Goal: Information Seeking & Learning: Learn about a topic

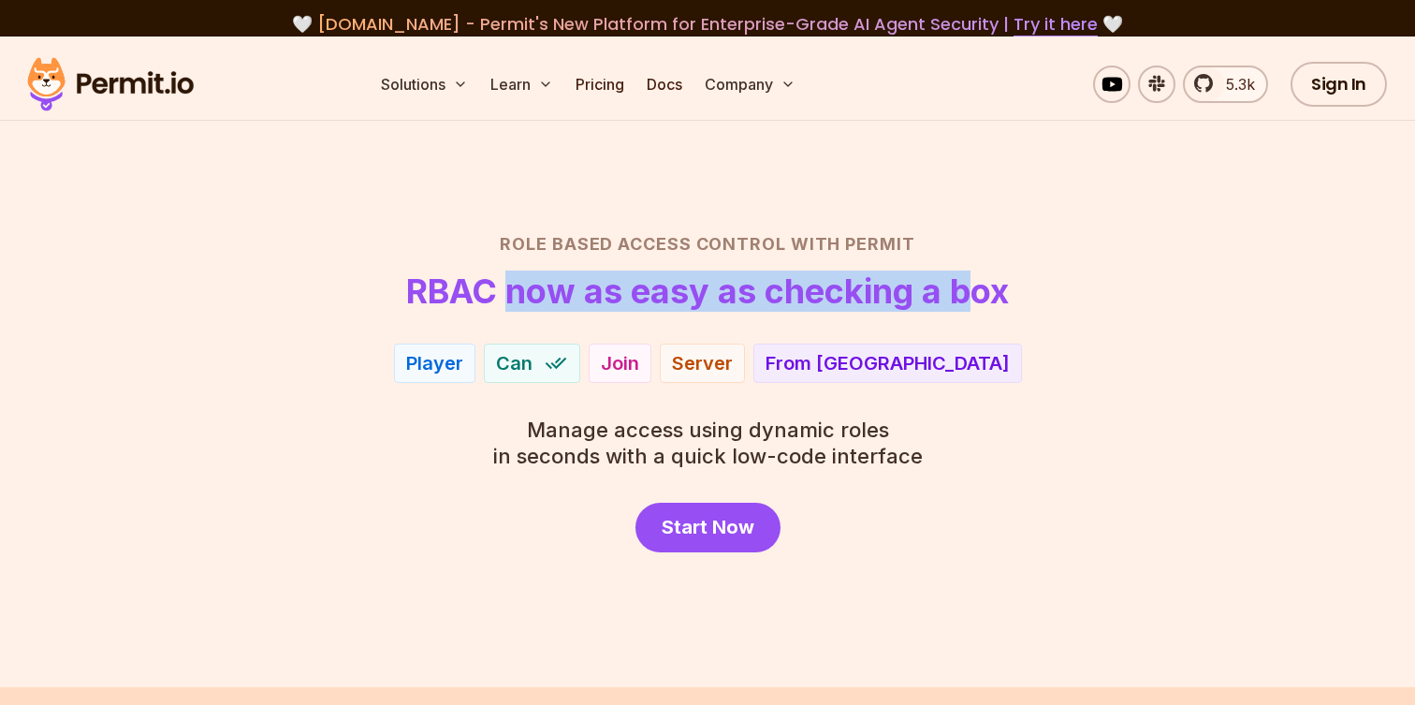
drag, startPoint x: 543, startPoint y: 279, endPoint x: 1001, endPoint y: 281, distance: 458.5
click at [993, 281] on h1 "RBAC now as easy as checking a box" at bounding box center [707, 290] width 603 height 37
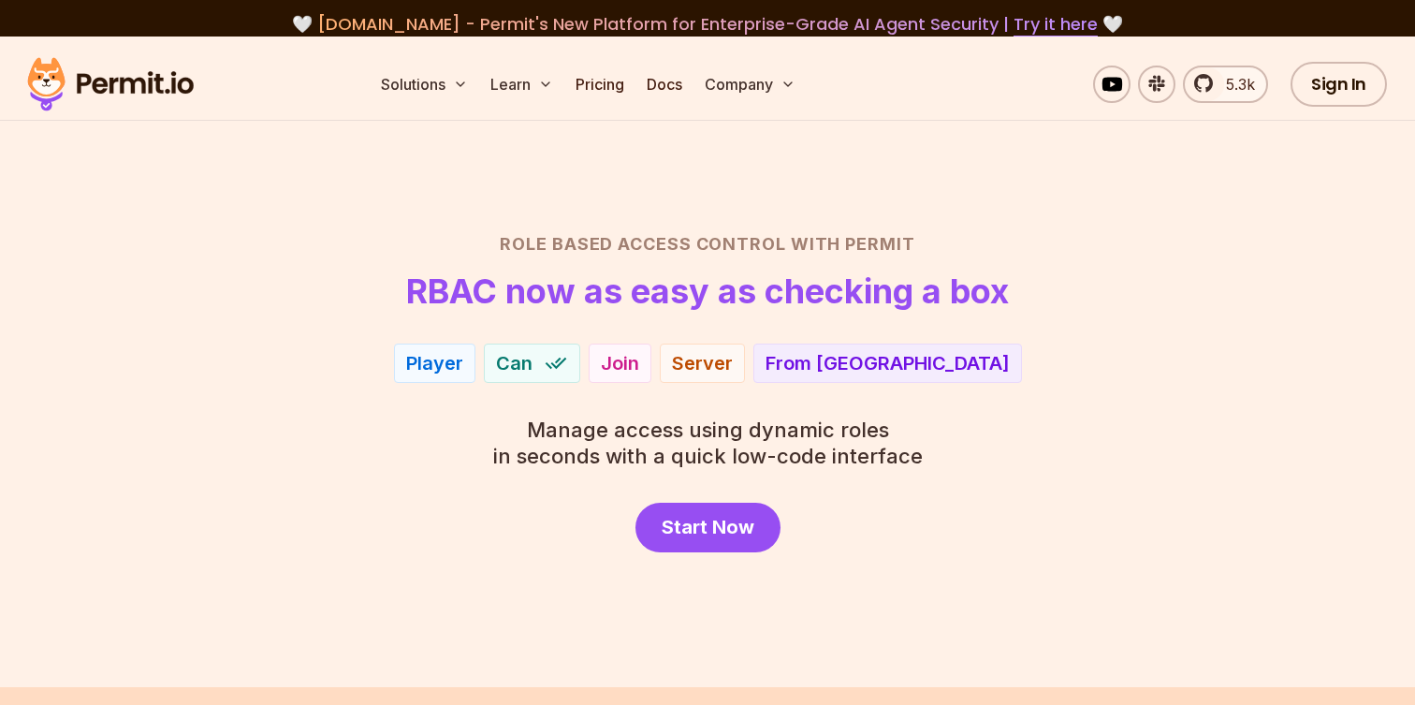
click at [1011, 281] on header "Role Based Access Control with Permit RBAC now as easy as checking a box" at bounding box center [707, 270] width 1310 height 79
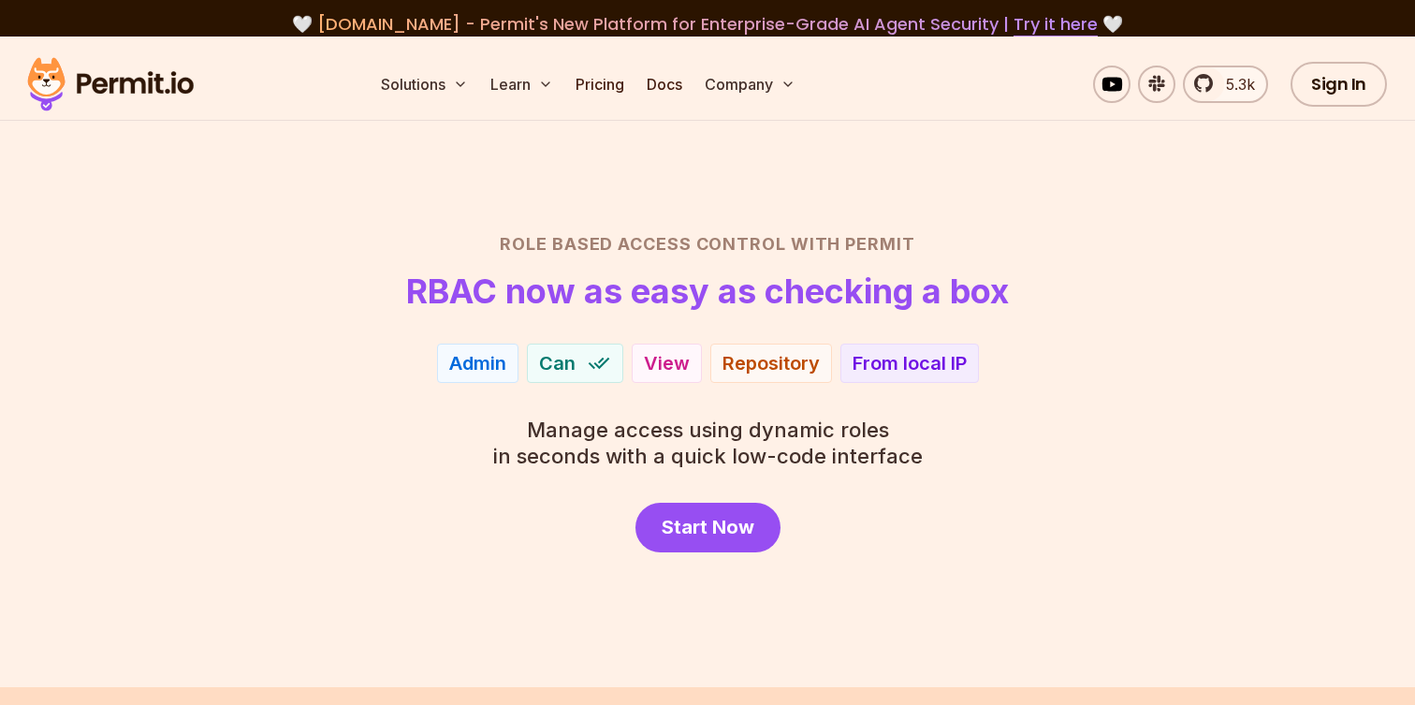
drag, startPoint x: 629, startPoint y: 327, endPoint x: 774, endPoint y: 327, distance: 145.0
click at [748, 327] on div "Role Based Access Control with Permit RBAC now as easy as checking a box Admin …" at bounding box center [707, 391] width 1310 height 321
click at [777, 327] on div "Role Based Access Control with Permit RBAC now as easy as checking a box Admin …" at bounding box center [707, 391] width 1310 height 321
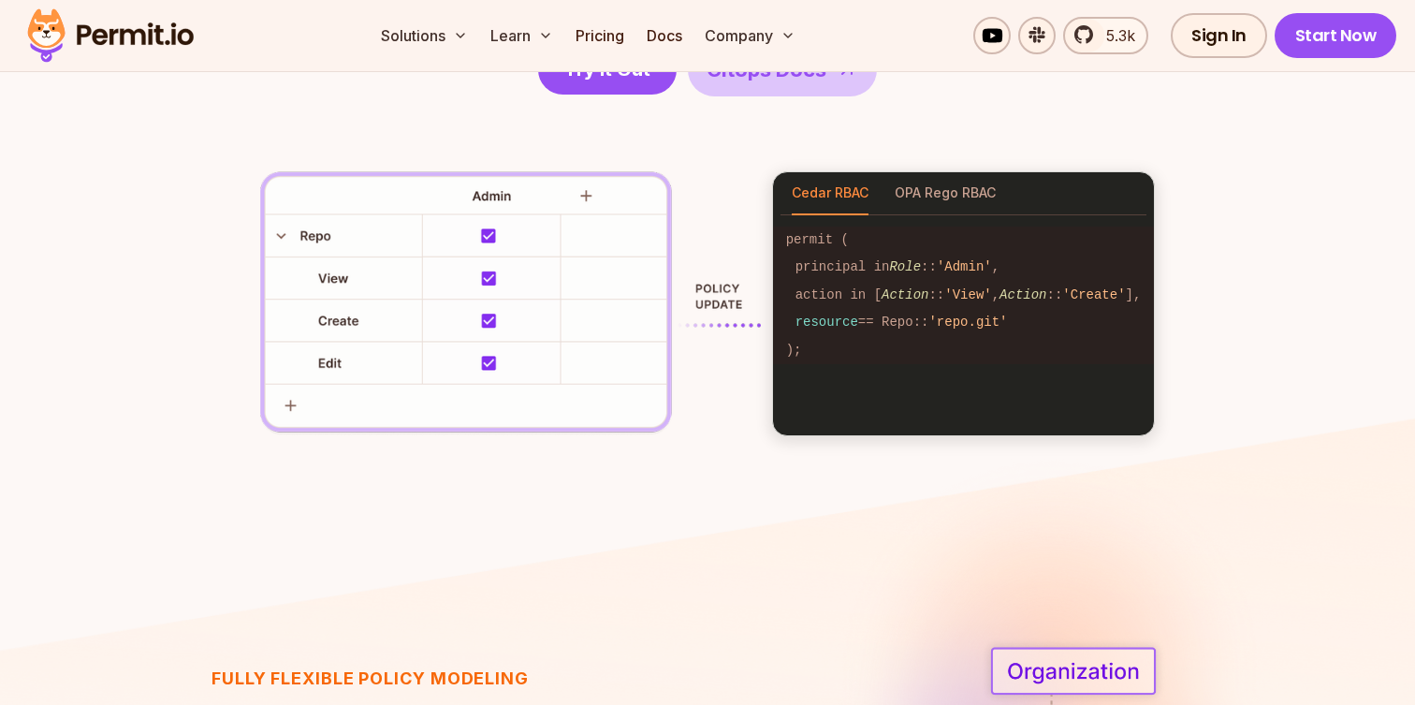
scroll to position [2874, 0]
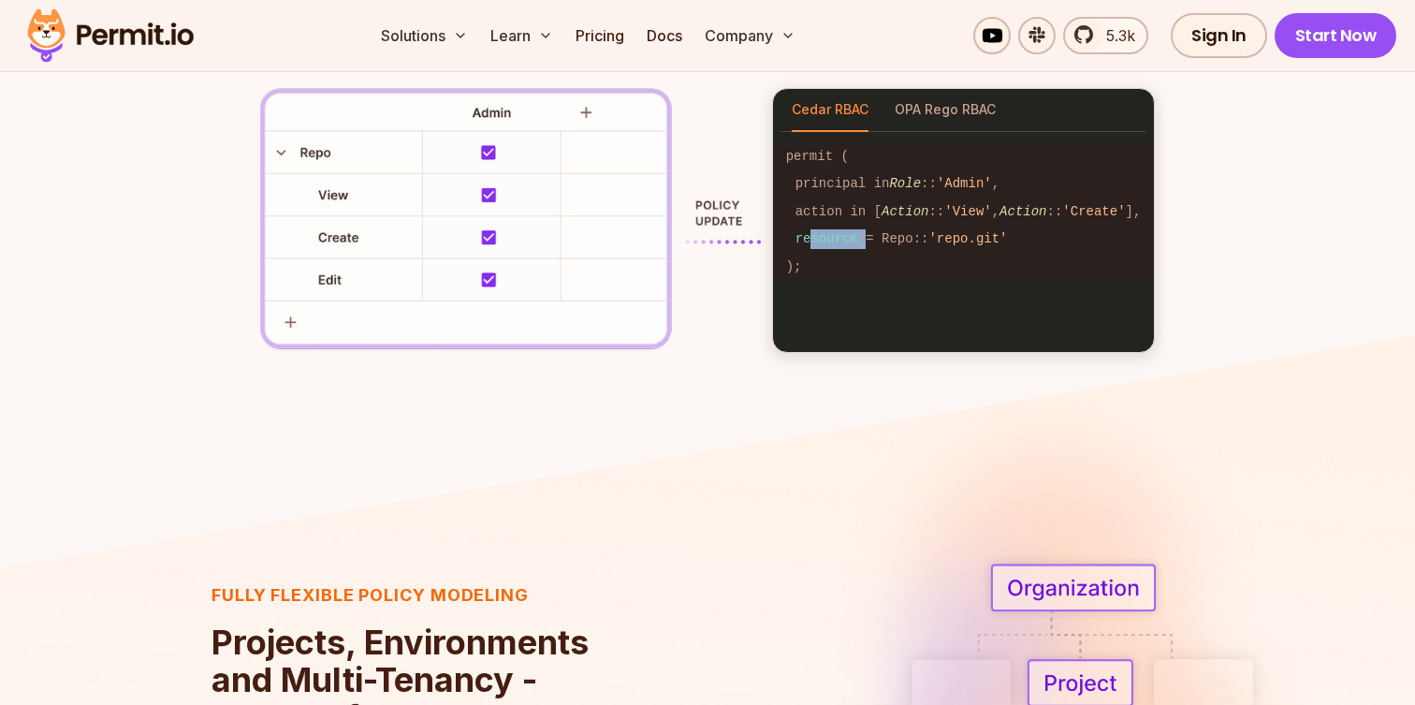
drag, startPoint x: 828, startPoint y: 239, endPoint x: 816, endPoint y: 215, distance: 26.4
click at [806, 231] on code "resource == Repo:: 'repo.git'" at bounding box center [964, 238] width 382 height 27
click at [820, 212] on code "action in [ Action :: 'View' , Action :: 'Create' ]," at bounding box center [964, 211] width 382 height 27
click at [824, 213] on code "action in [ Action :: 'View' , Action :: 'Create' ]," at bounding box center [964, 211] width 382 height 27
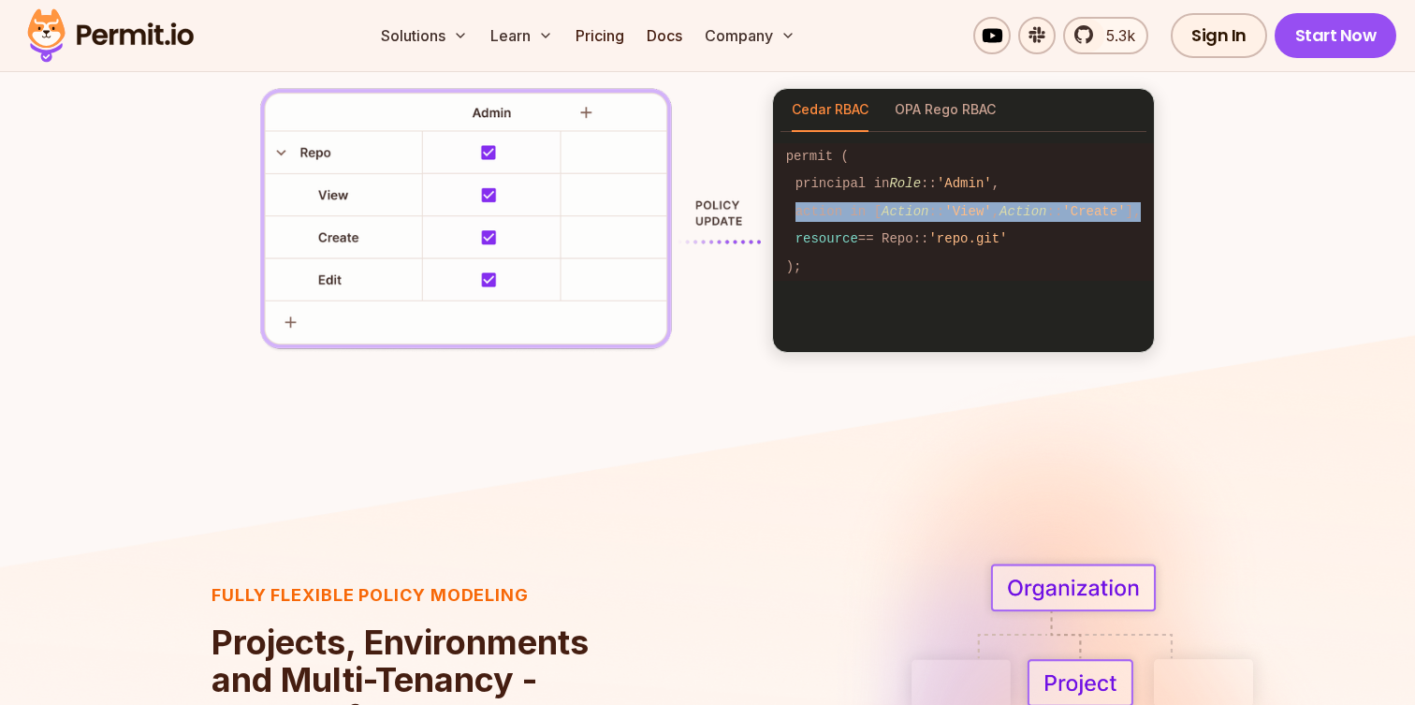
click at [824, 213] on code "action in [ Action :: 'View' , Action :: 'Create' ]," at bounding box center [964, 211] width 382 height 27
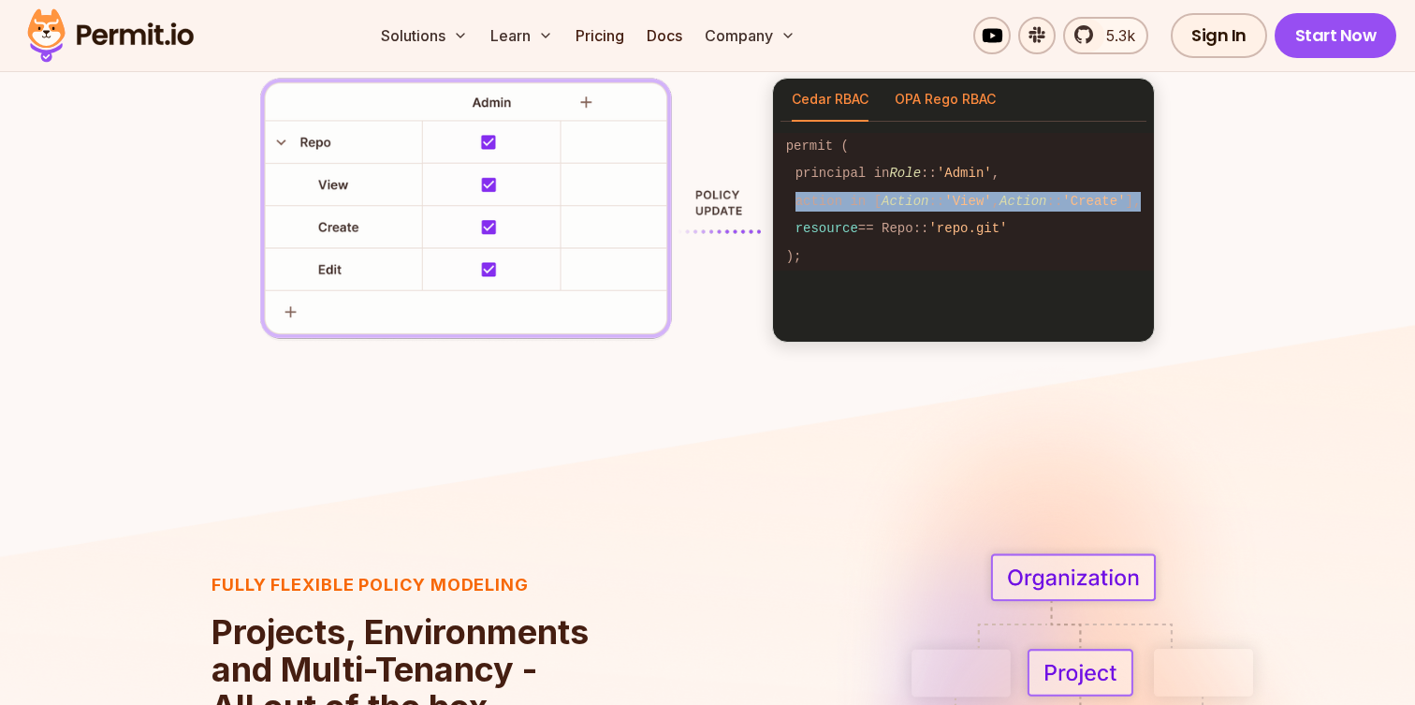
click at [903, 105] on button "OPA Rego RBAC" at bounding box center [944, 100] width 101 height 43
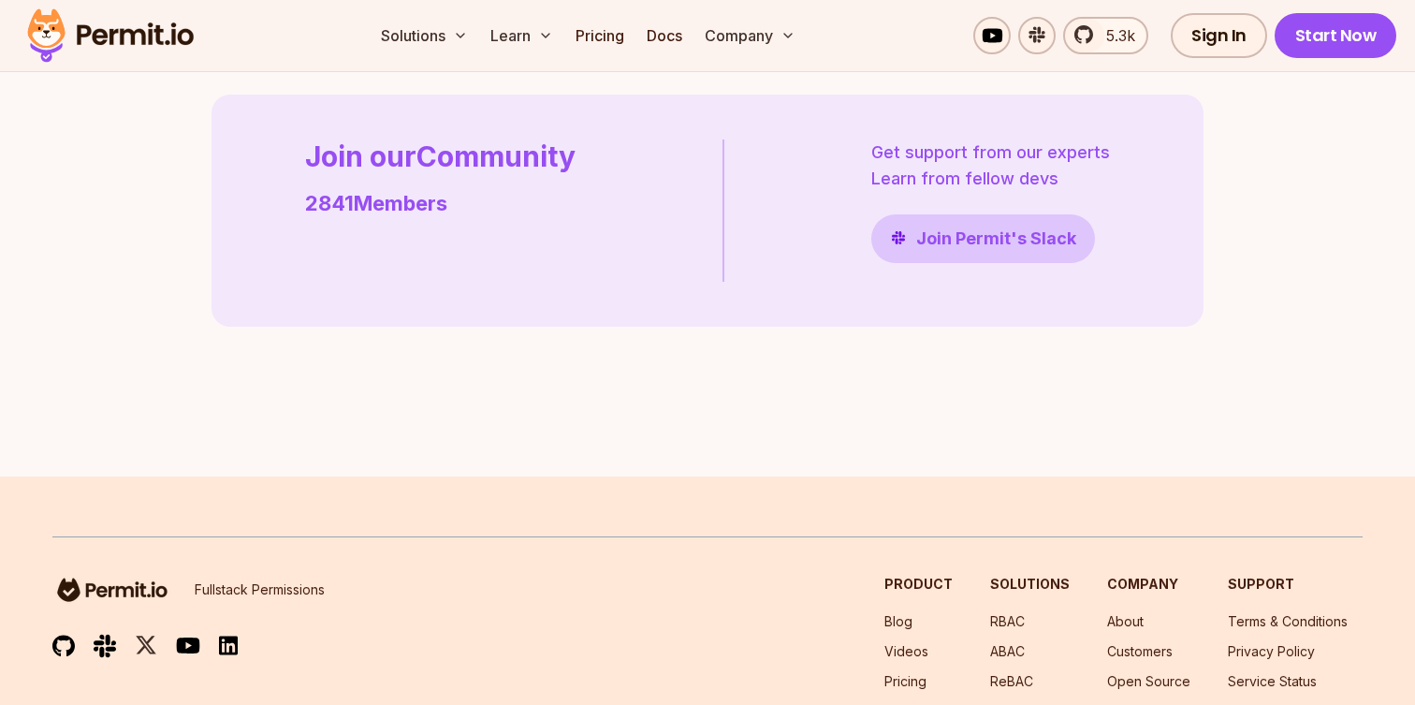
scroll to position [5592, 0]
